Goal: Information Seeking & Learning: Learn about a topic

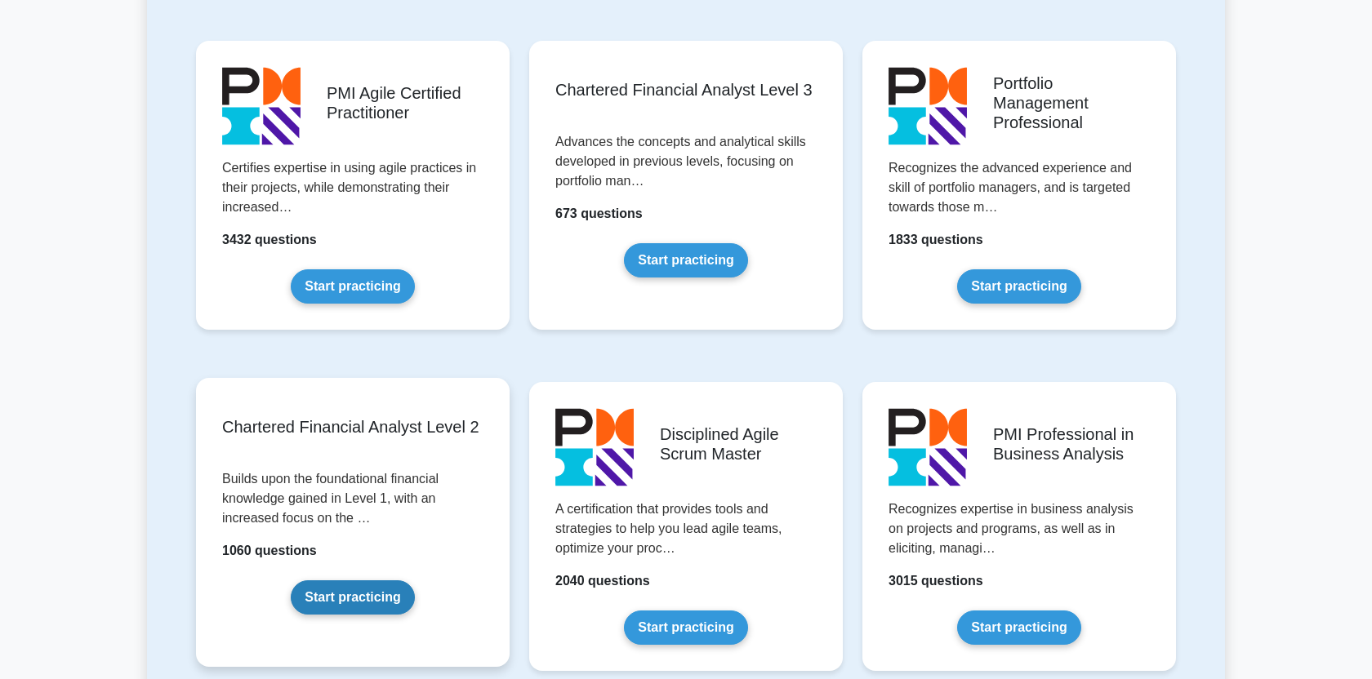
scroll to position [1671, 0]
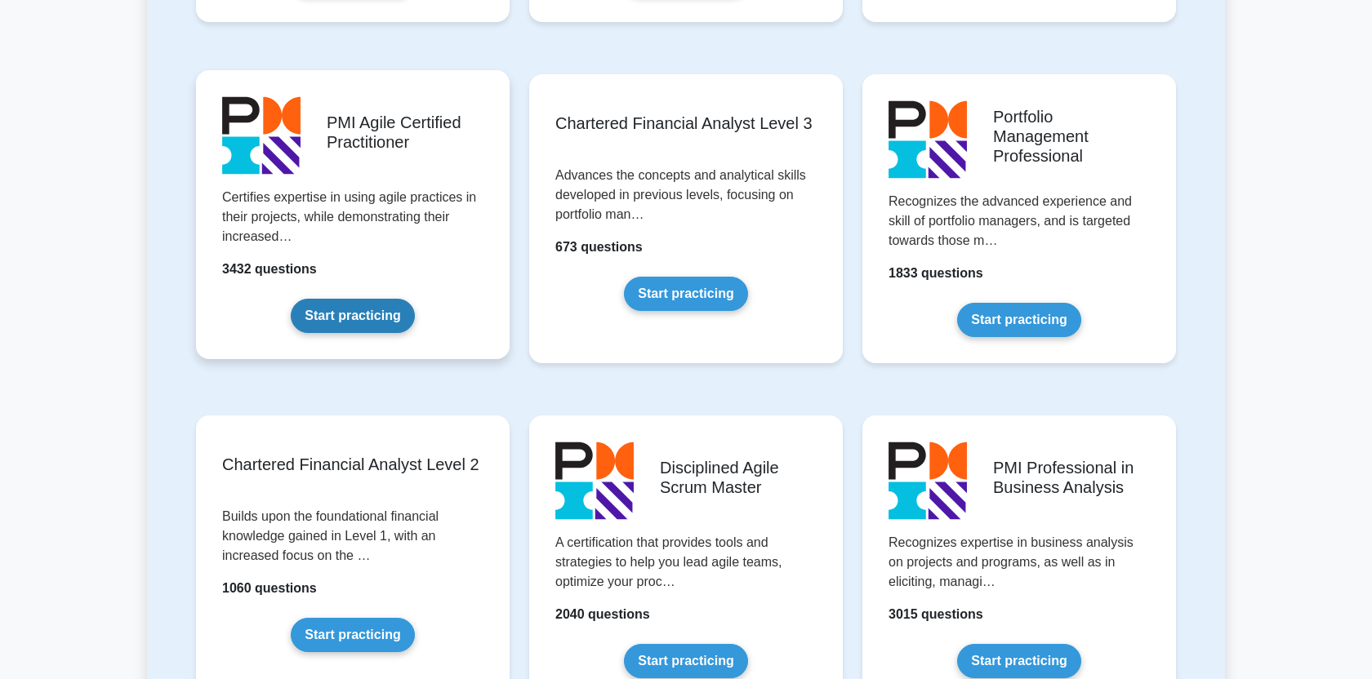
click at [373, 299] on link "Start practicing" at bounding box center [352, 316] width 123 height 34
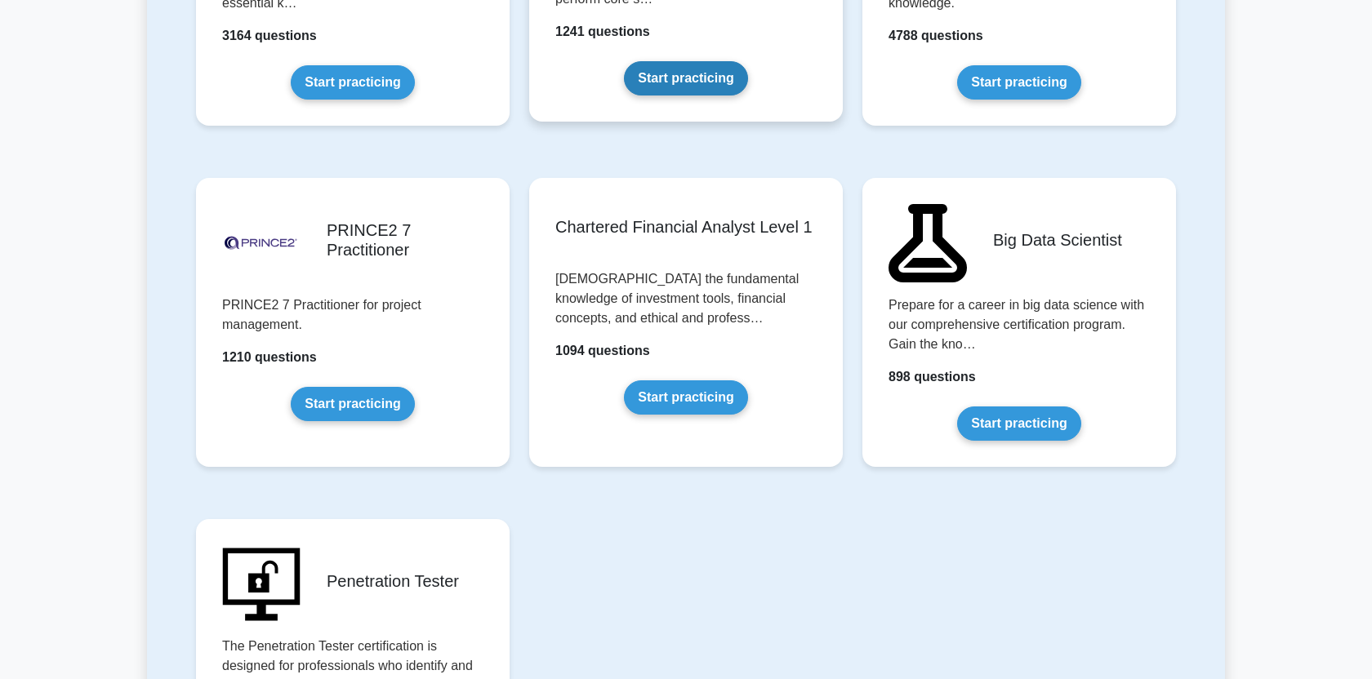
scroll to position [3275, 0]
